Goal: Information Seeking & Learning: Learn about a topic

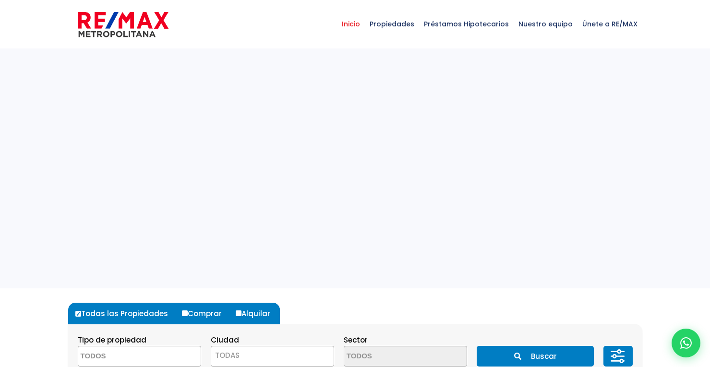
select select
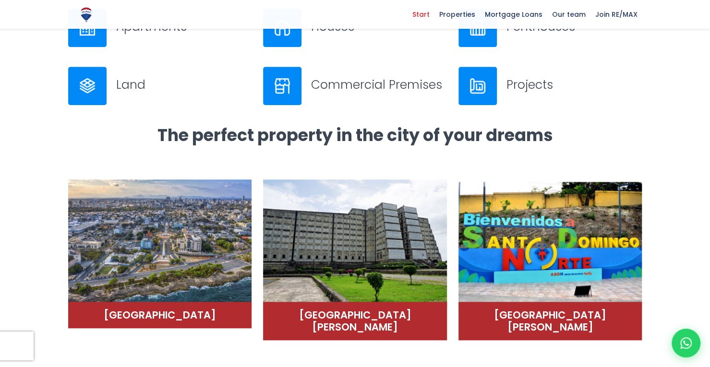
scroll to position [427, 0]
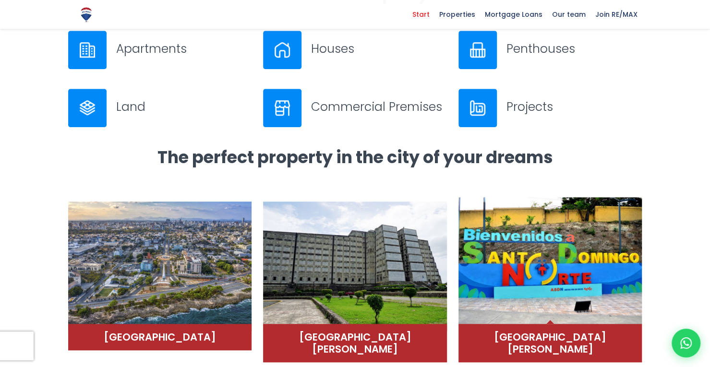
click at [555, 338] on font "Santo Domingo North" at bounding box center [550, 343] width 112 height 26
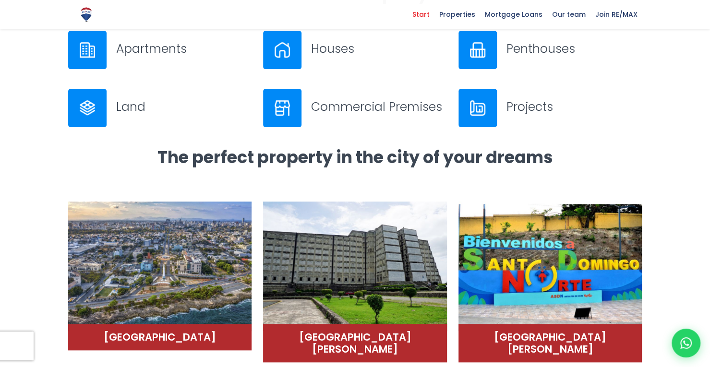
click at [429, 15] on font "Start" at bounding box center [420, 15] width 17 height 10
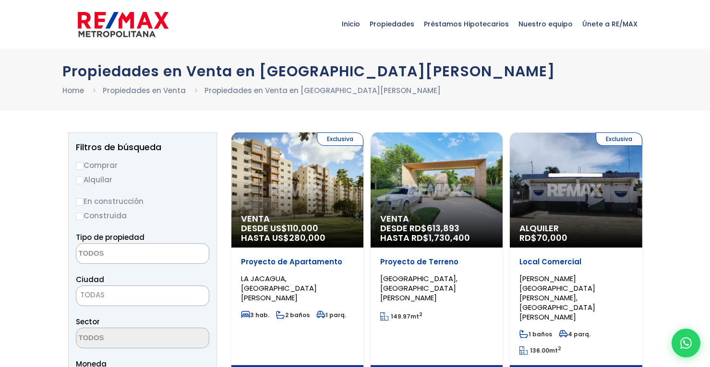
select select
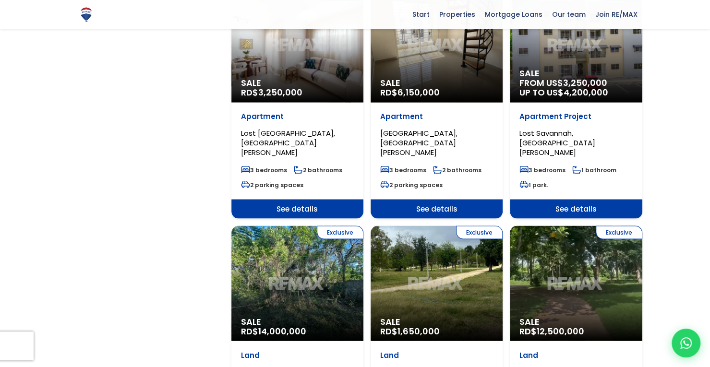
scroll to position [898, 0]
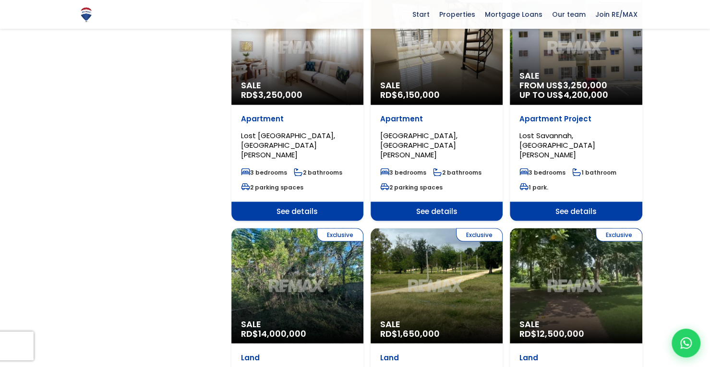
click at [672, 8] on div "Start Properties Mortgage Loans Loan Calculator Our team Join RE/MAX .path{fill…" at bounding box center [355, 14] width 710 height 29
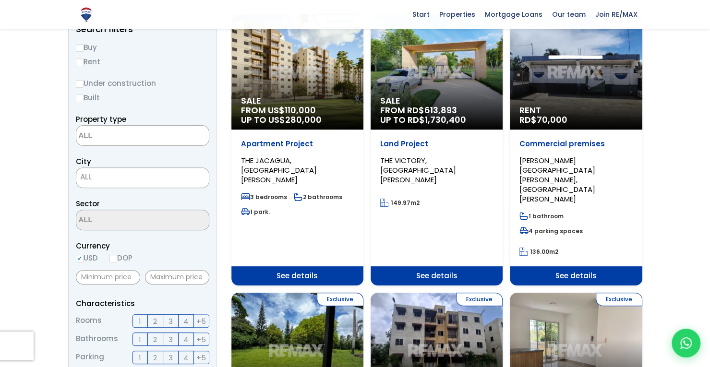
scroll to position [0, 0]
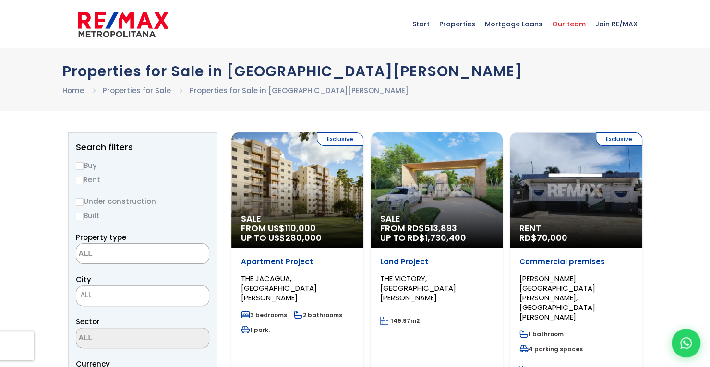
click at [569, 23] on font "Our team" at bounding box center [569, 24] width 34 height 10
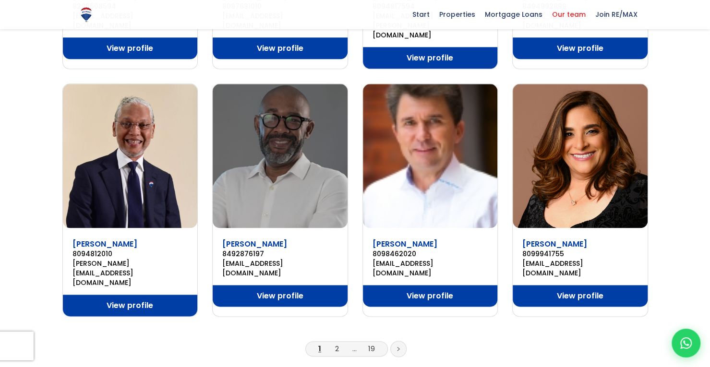
scroll to position [590, 0]
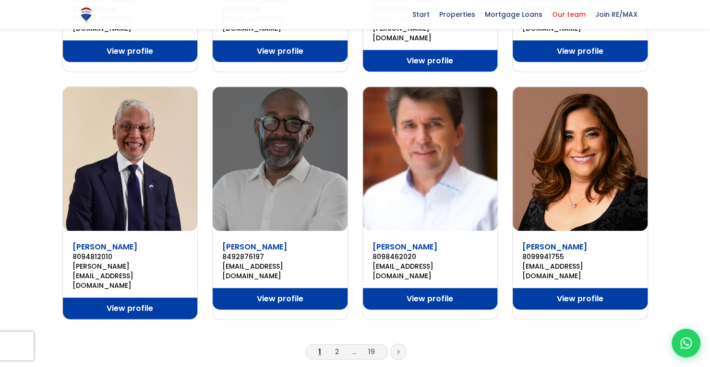
click at [398, 350] on icon at bounding box center [398, 351] width 2 height 3
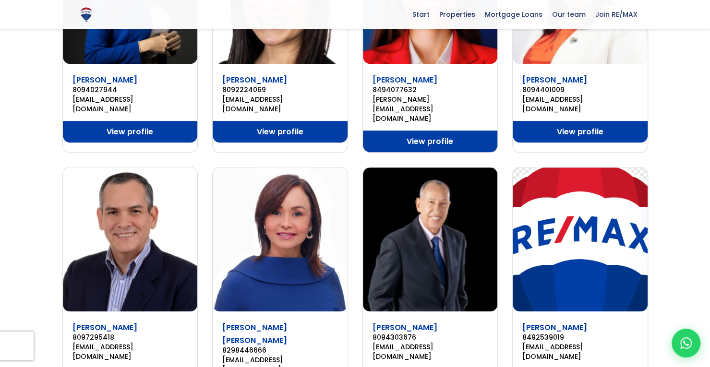
scroll to position [576, 0]
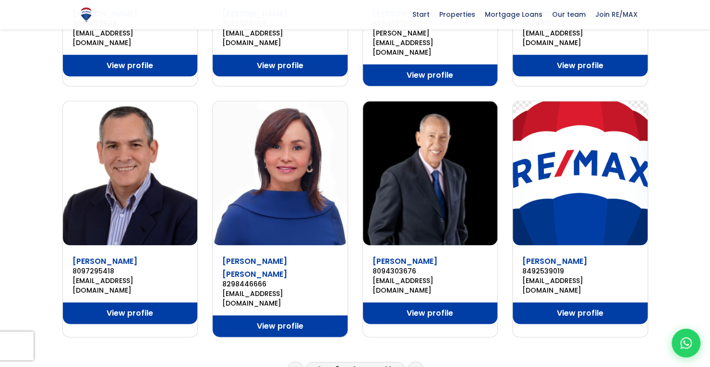
click at [418, 361] on link at bounding box center [415, 369] width 16 height 16
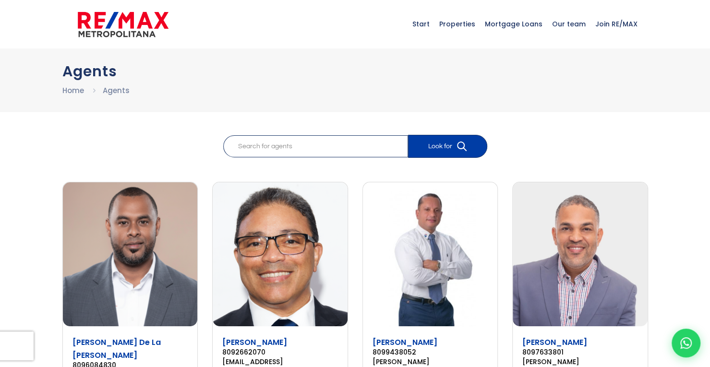
drag, startPoint x: 179, startPoint y: 29, endPoint x: 89, endPoint y: 24, distance: 89.4
click at [89, 24] on div "Start Properties Mortgage Loans Loan Calculator Our team Join RE/MAX" at bounding box center [355, 24] width 574 height 48
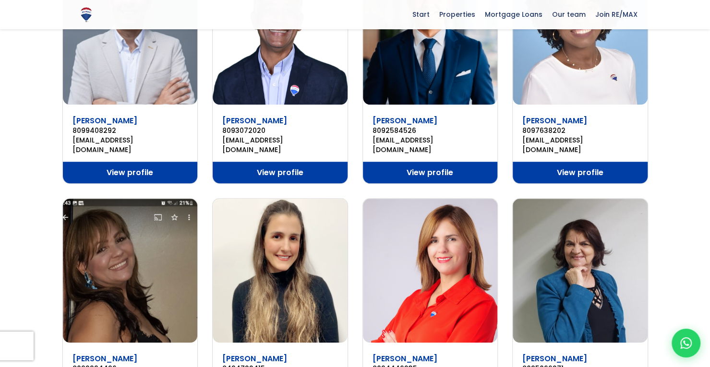
scroll to position [528, 0]
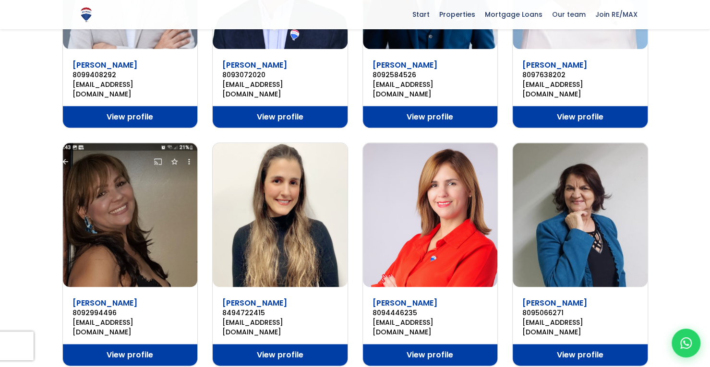
click at [158, 207] on img at bounding box center [130, 215] width 135 height 144
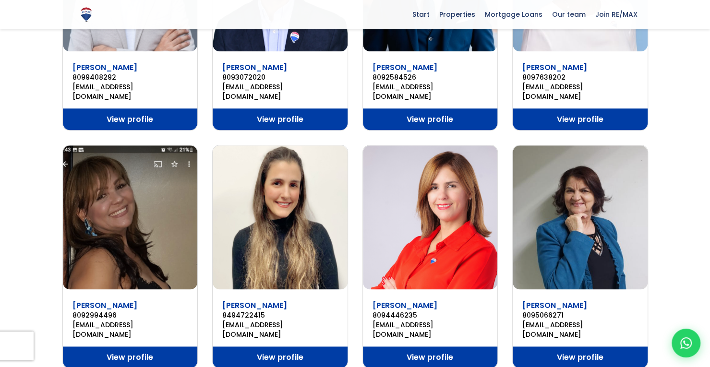
scroll to position [577, 0]
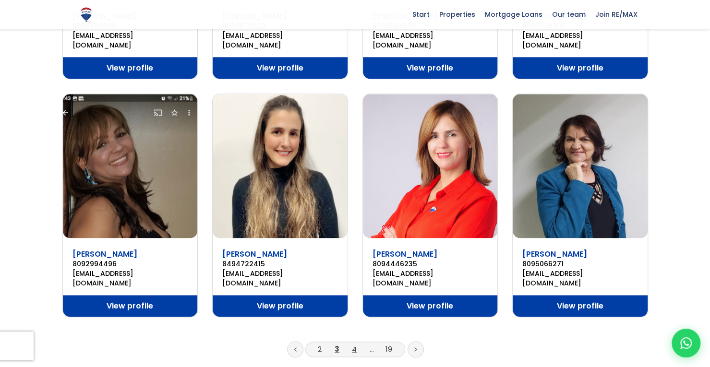
click at [353, 344] on font "4" at bounding box center [354, 349] width 5 height 10
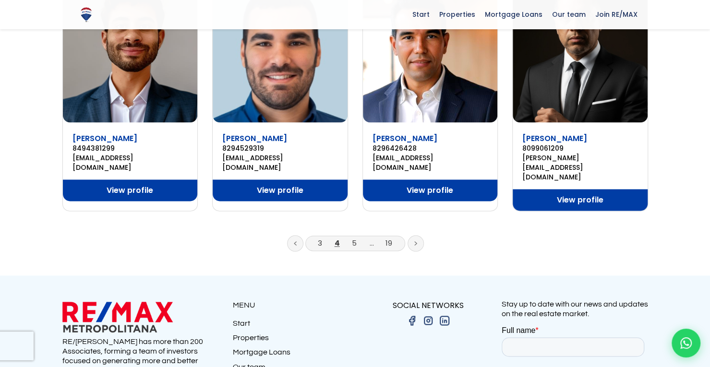
scroll to position [761, 0]
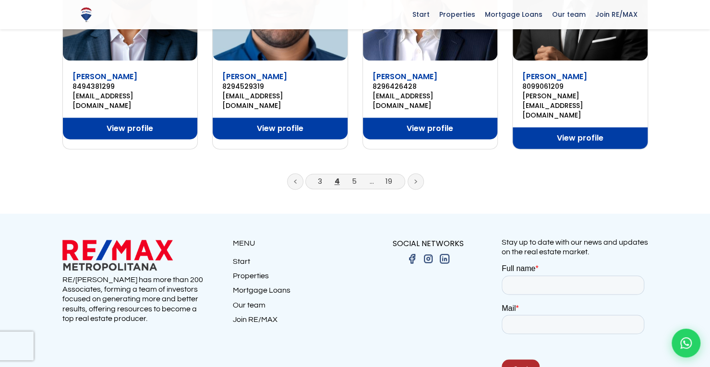
click at [266, 315] on font "Join RE/MAX" at bounding box center [255, 319] width 45 height 8
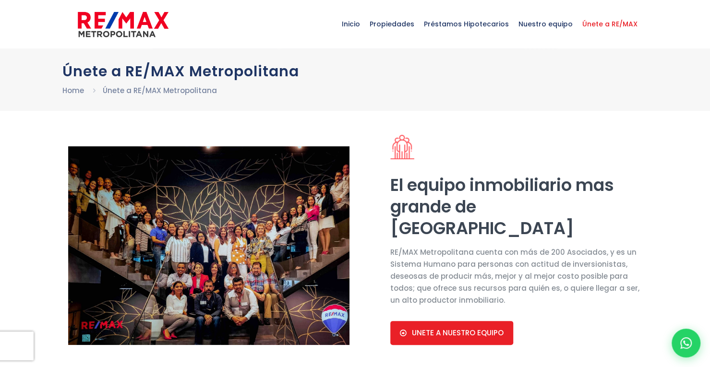
select select "US"
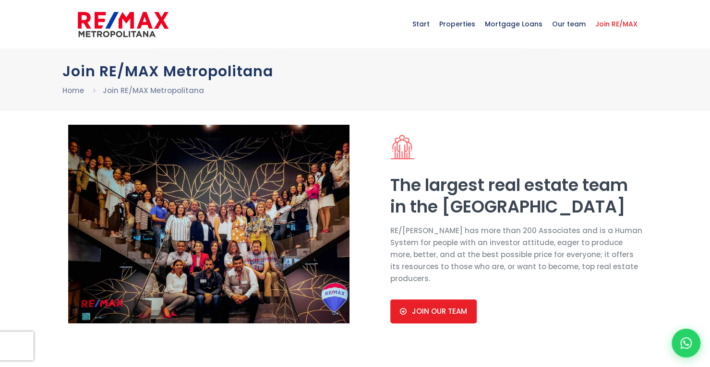
click at [212, 217] on img at bounding box center [209, 224] width 282 height 199
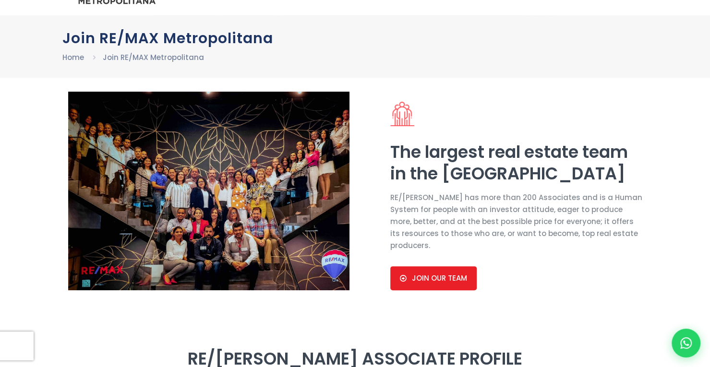
scroll to position [48, 0]
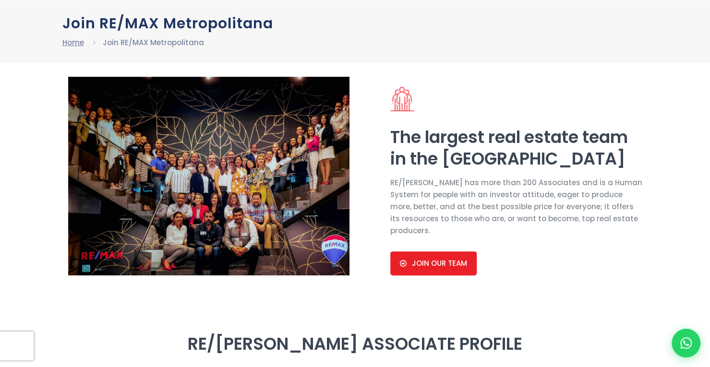
click at [71, 41] on font "Home" at bounding box center [73, 42] width 22 height 10
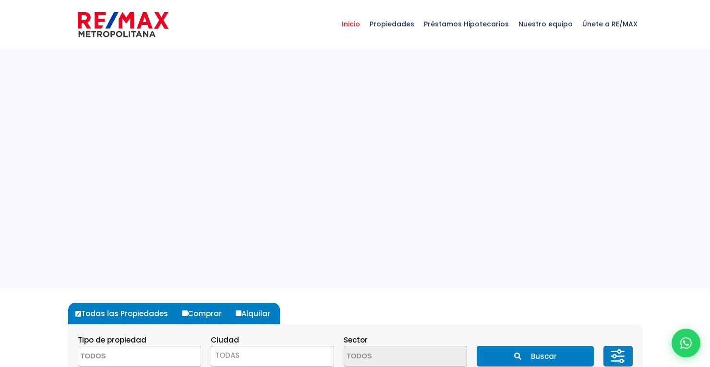
select select
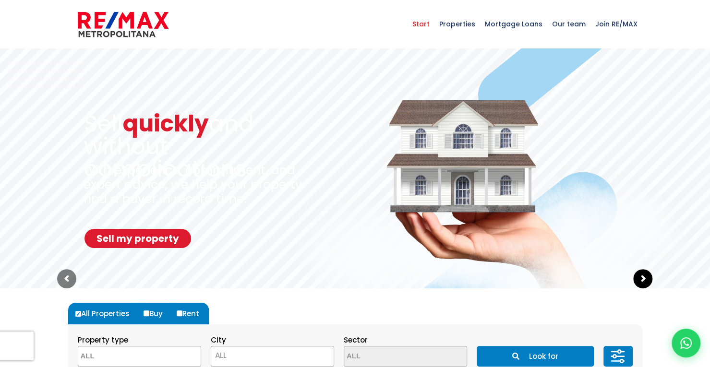
click at [640, 278] on sr7-arrow at bounding box center [642, 278] width 19 height 19
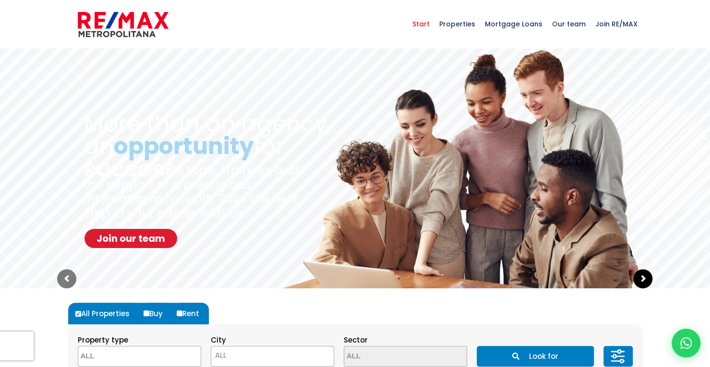
click at [640, 278] on sr7-arrow at bounding box center [642, 278] width 19 height 19
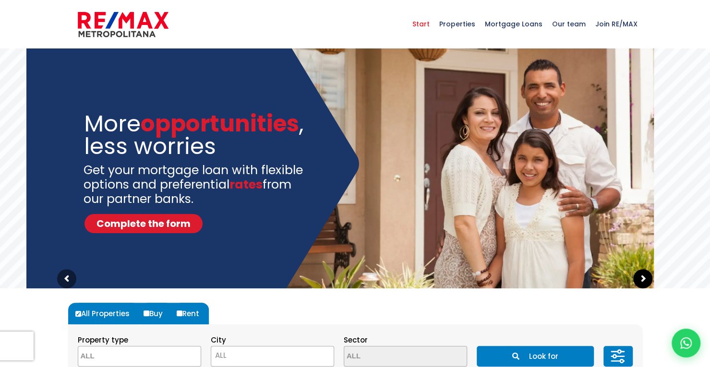
click at [640, 279] on sr7-arrow at bounding box center [642, 278] width 19 height 19
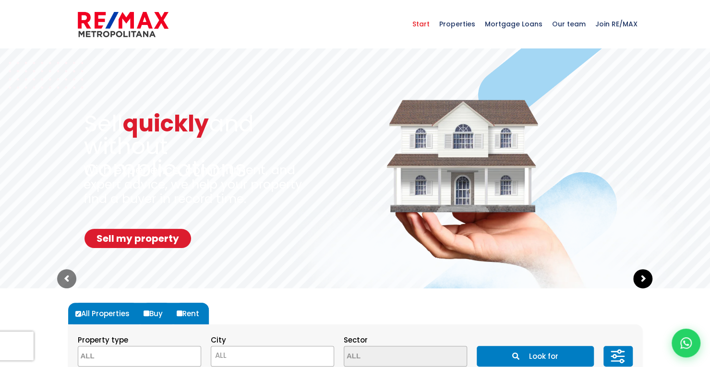
click at [640, 280] on sr7-arrow at bounding box center [642, 278] width 19 height 19
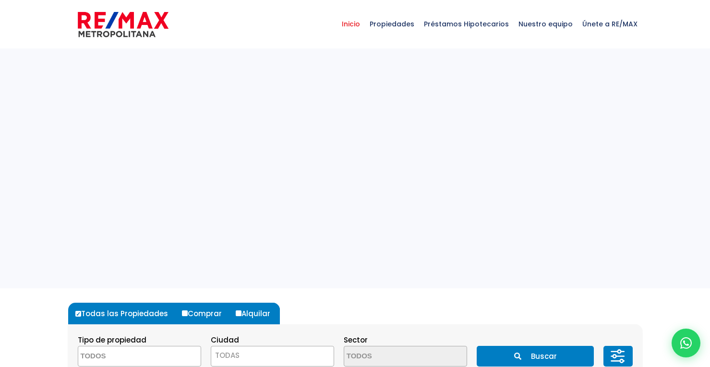
select select
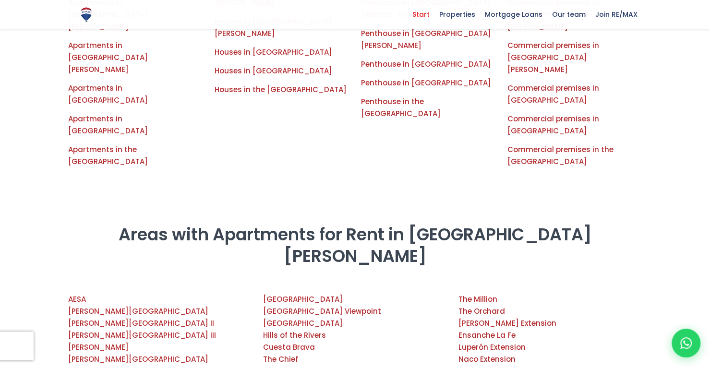
scroll to position [1152, 0]
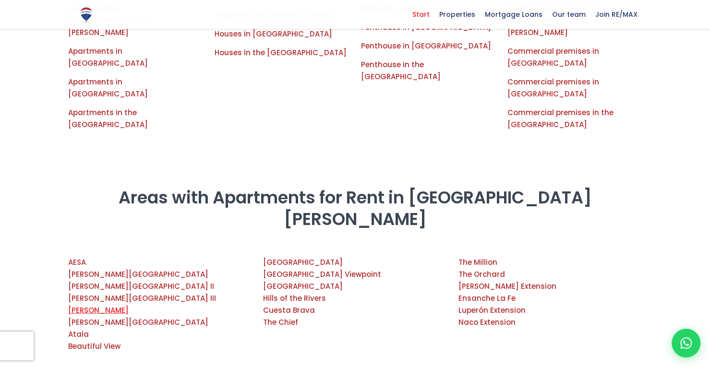
click at [109, 305] on font "Arroyo Hondo" at bounding box center [98, 310] width 60 height 10
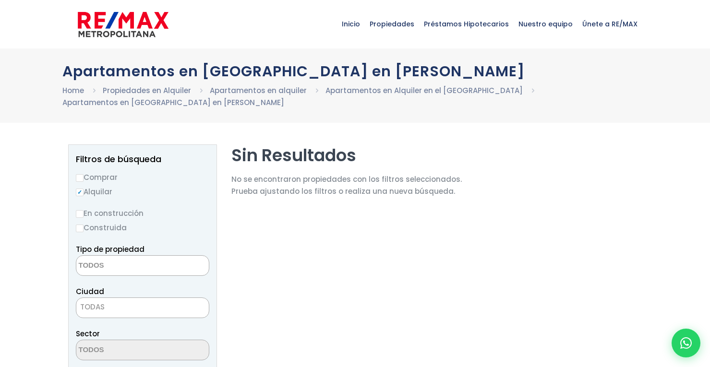
select select
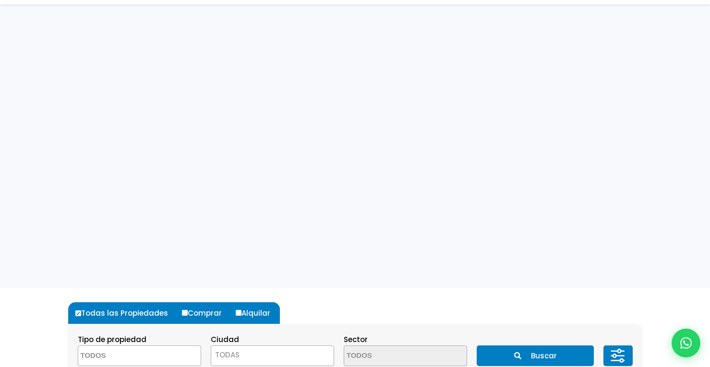
select select
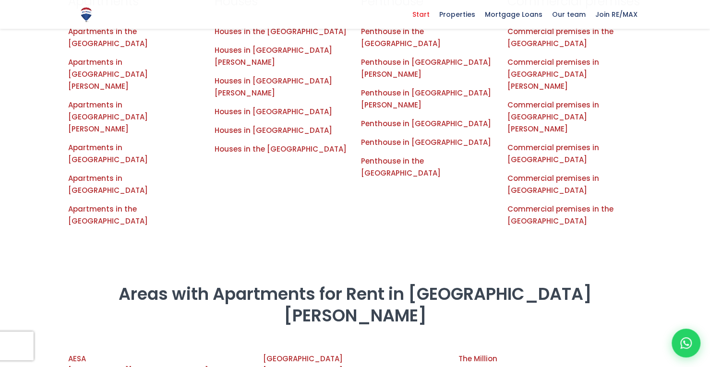
scroll to position [1008, 0]
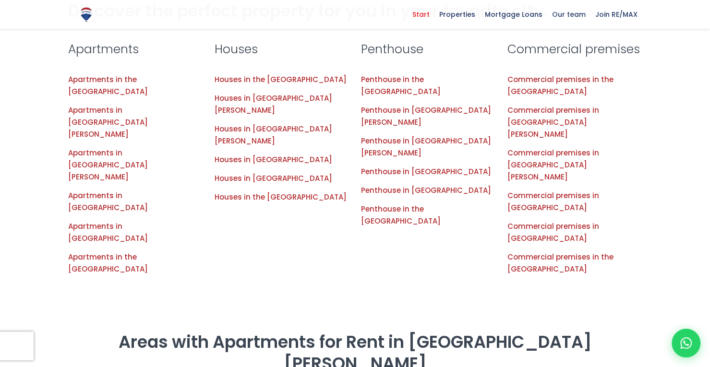
drag, startPoint x: 89, startPoint y: 154, endPoint x: 83, endPoint y: 152, distance: 5.9
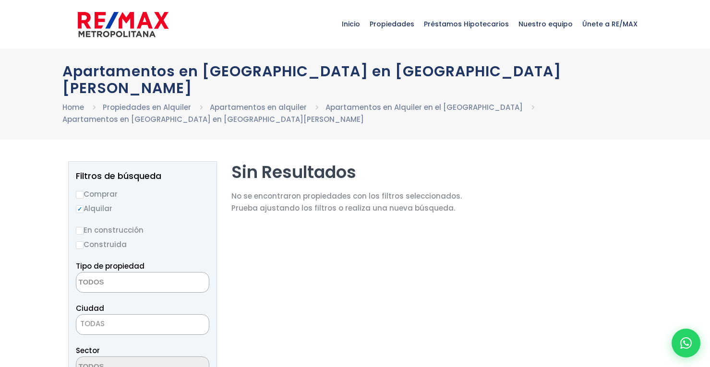
select select
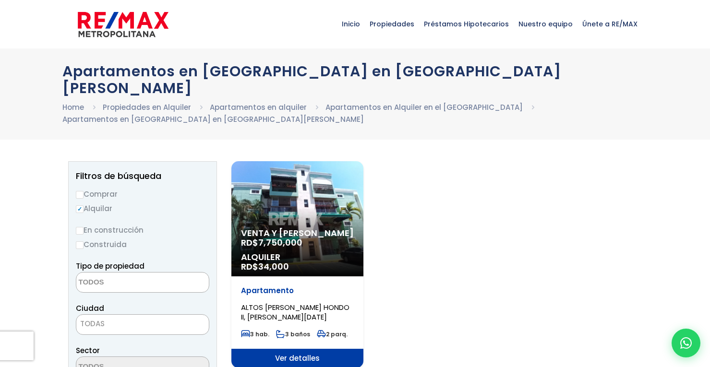
select select
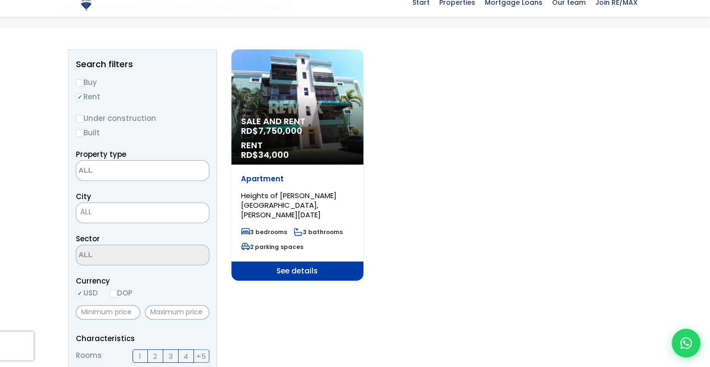
scroll to position [96, 0]
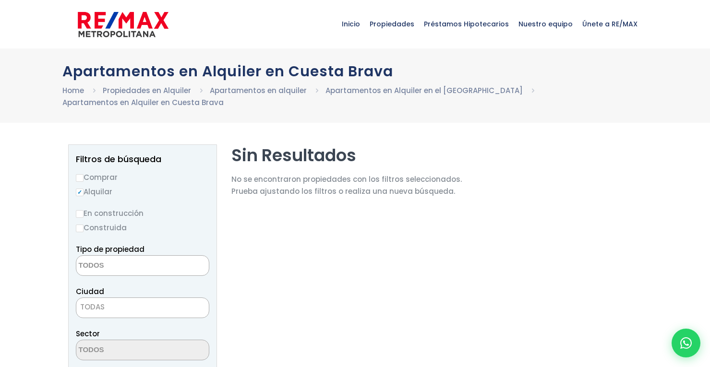
select select
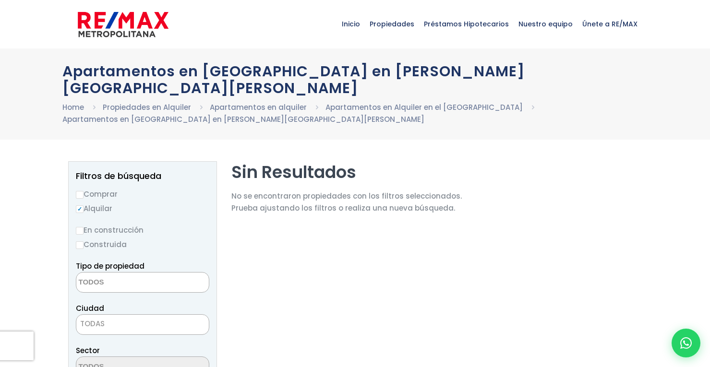
select select
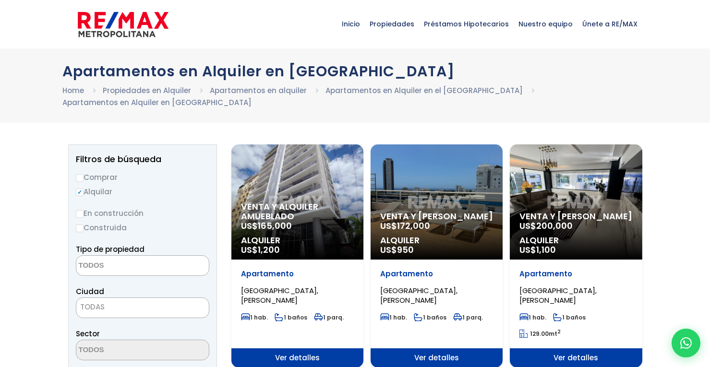
select select
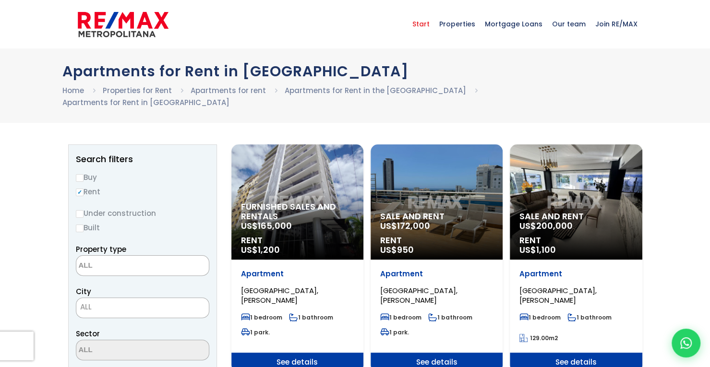
click at [429, 24] on font "Start" at bounding box center [420, 24] width 17 height 10
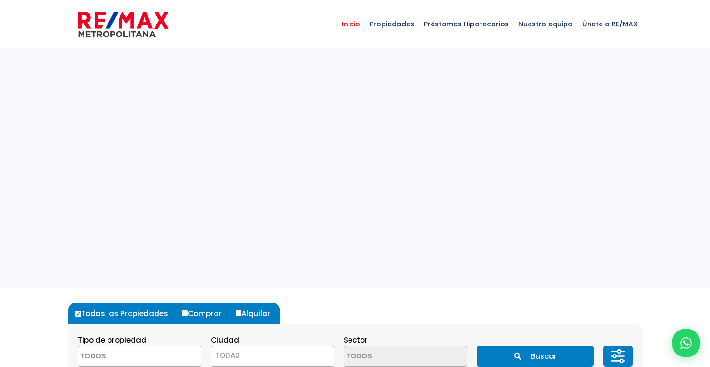
select select
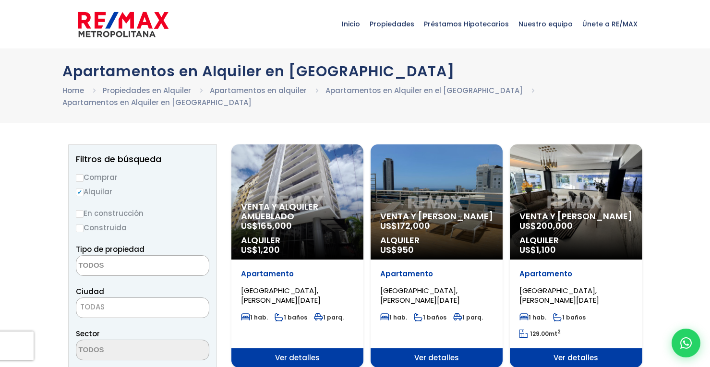
select select
